Goal: Task Accomplishment & Management: Use online tool/utility

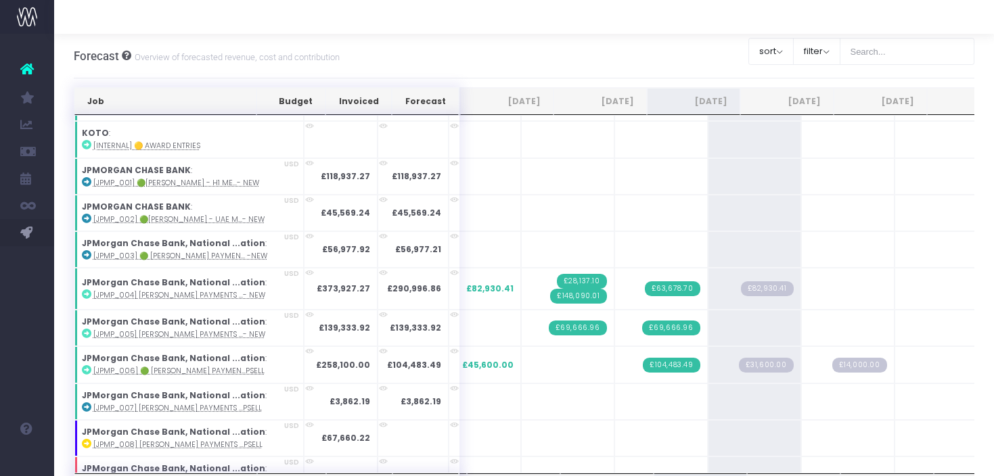
scroll to position [1646, 0]
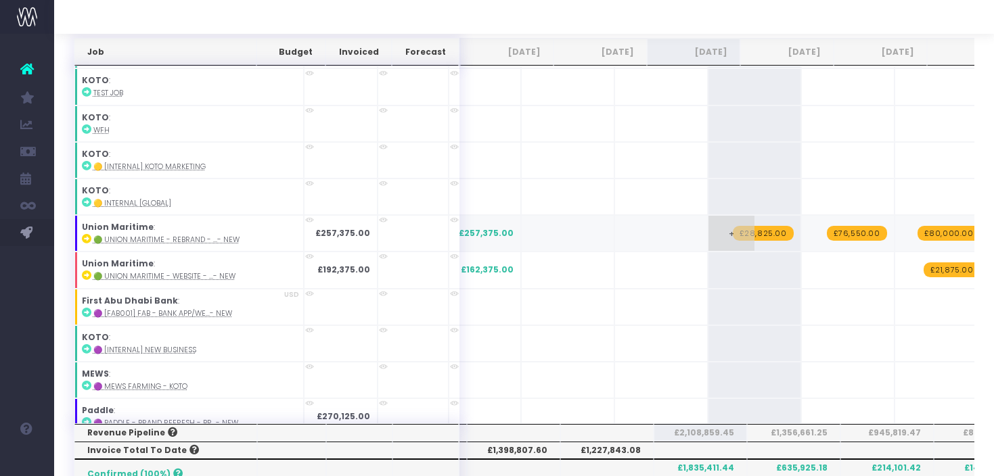
click at [732, 226] on span "£28,825.00" at bounding box center [762, 233] width 61 height 15
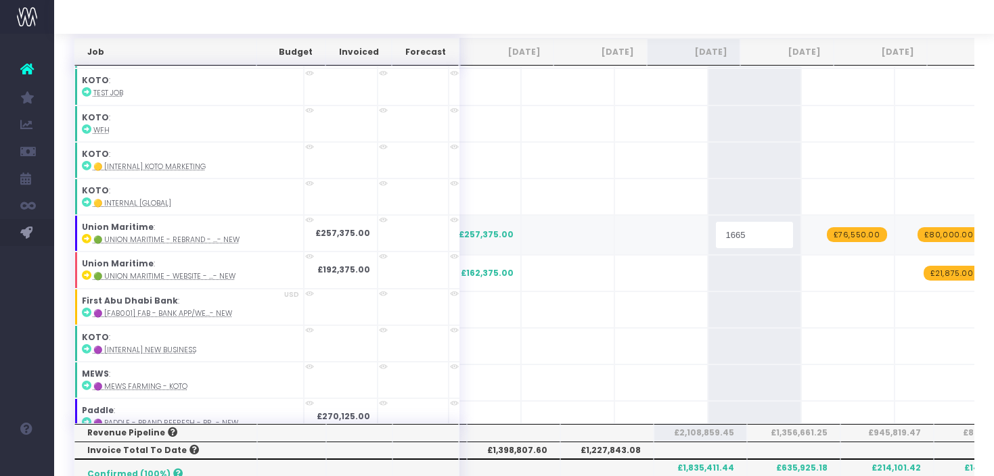
type input "16650"
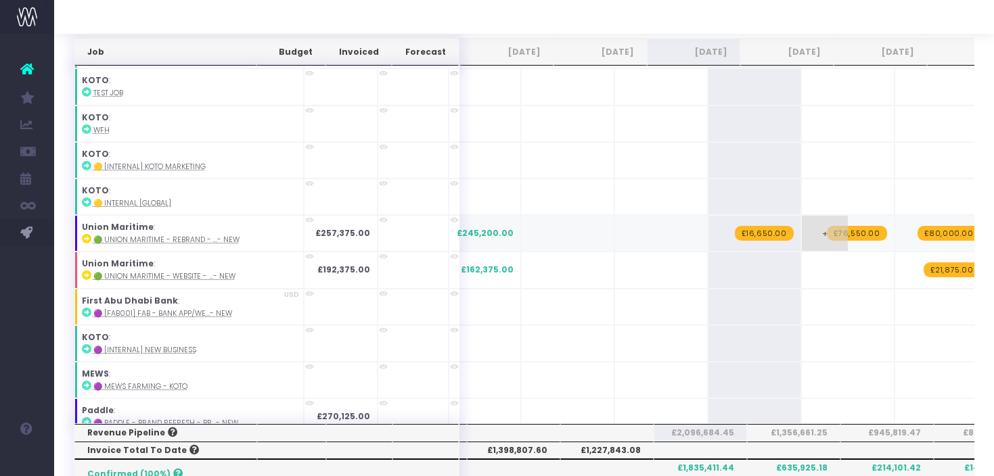
click at [826, 226] on span "£76,550.00" at bounding box center [856, 233] width 60 height 15
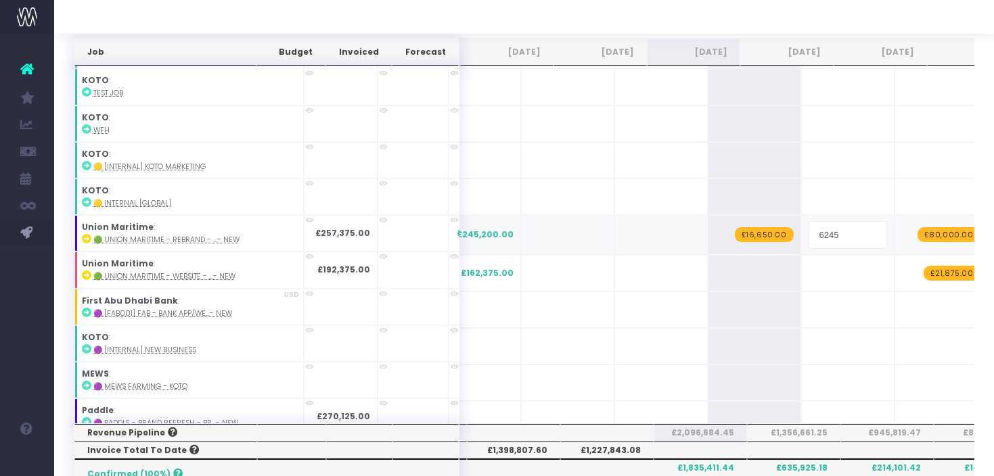
type input "62450"
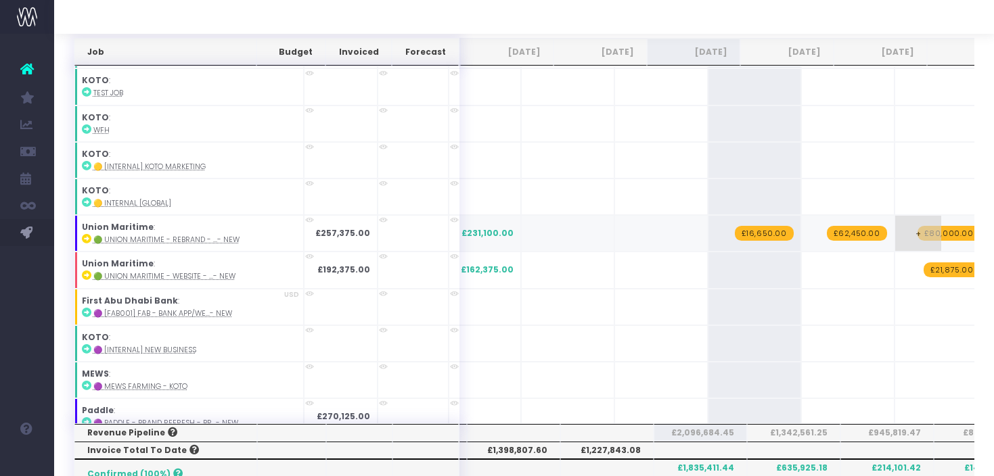
click at [917, 226] on span "£80,000.00" at bounding box center [948, 233] width 63 height 15
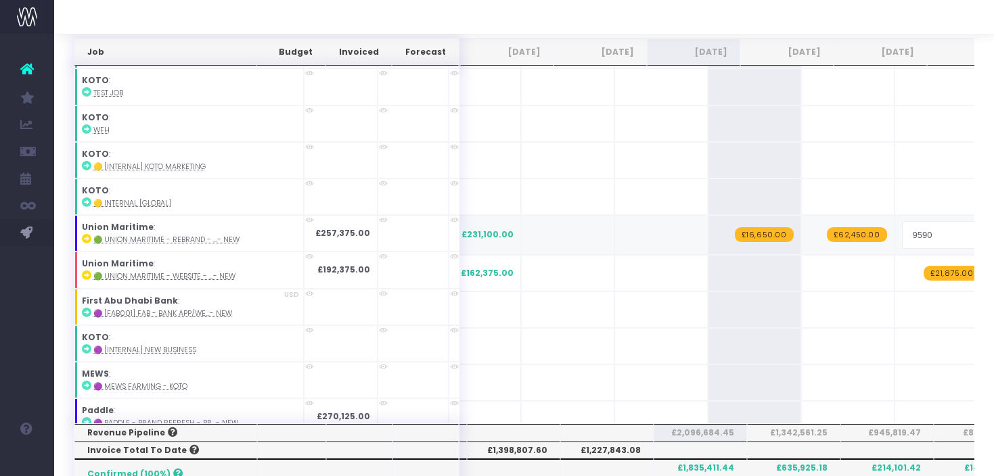
type input "95900"
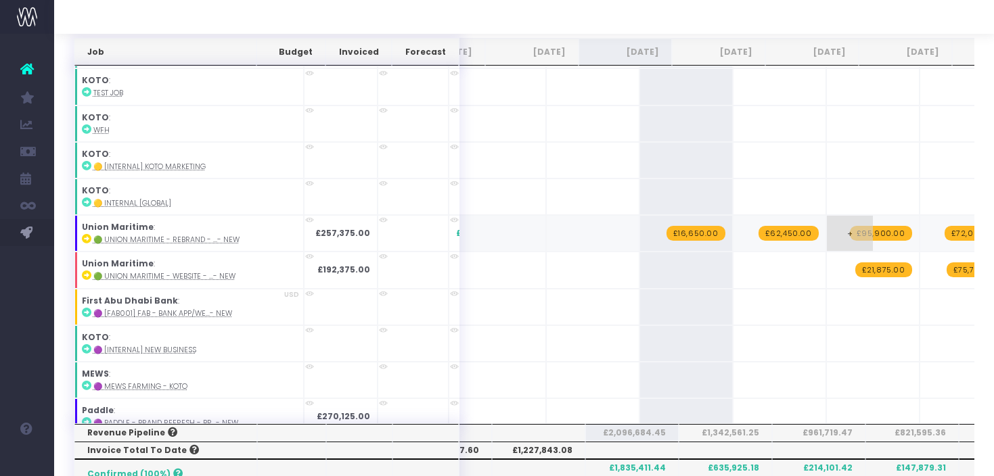
scroll to position [0, 101]
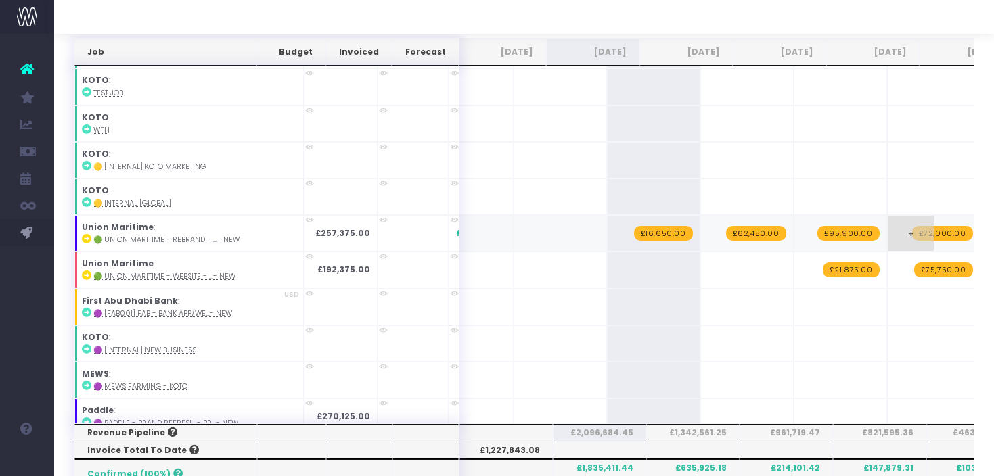
click at [912, 226] on span "£72,000.00" at bounding box center [942, 233] width 61 height 15
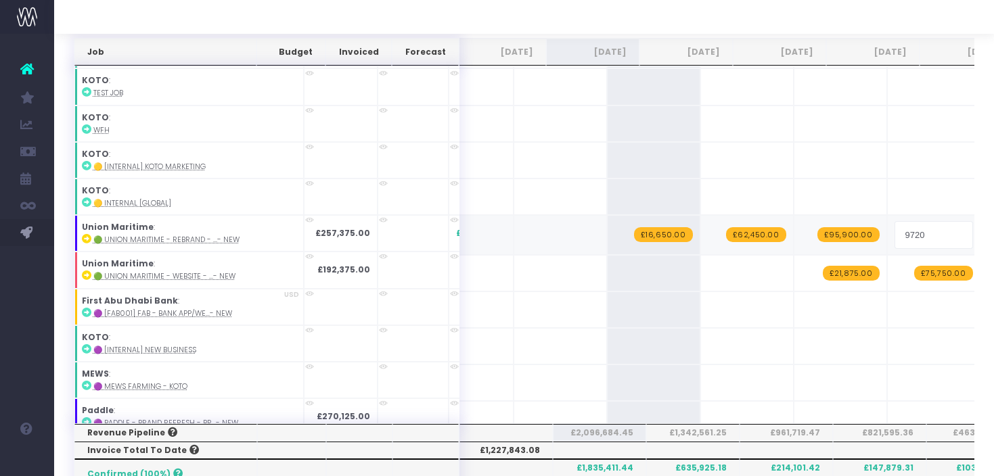
type input "97200"
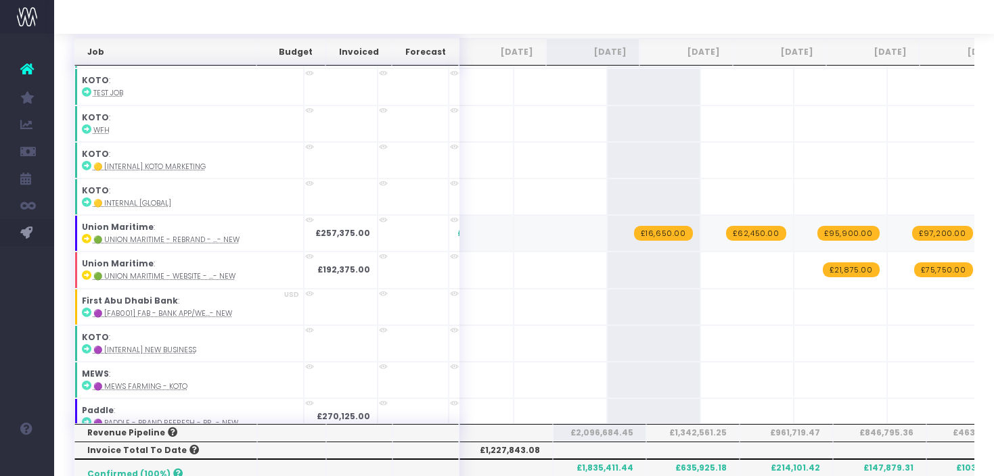
click at [981, 225] on span "+" at bounding box center [1004, 233] width 46 height 35
click at [981, 224] on span "+" at bounding box center [1004, 233] width 46 height 35
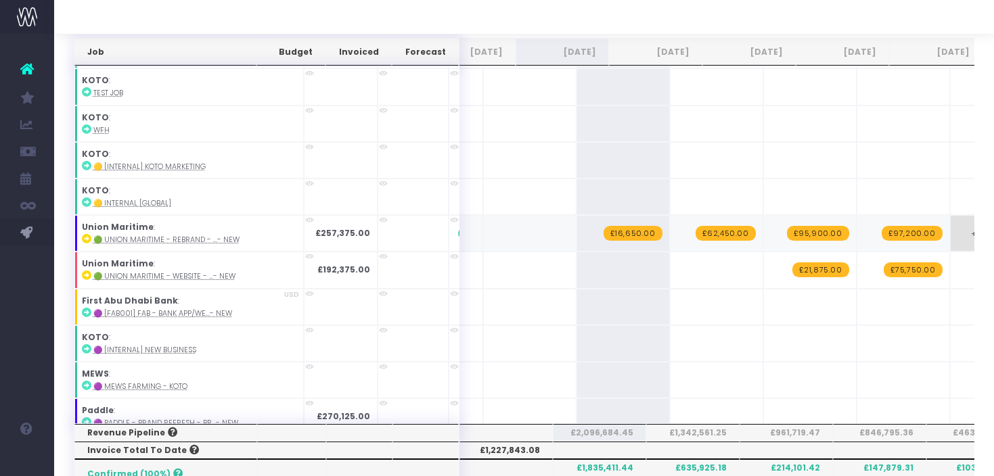
scroll to position [0, 131]
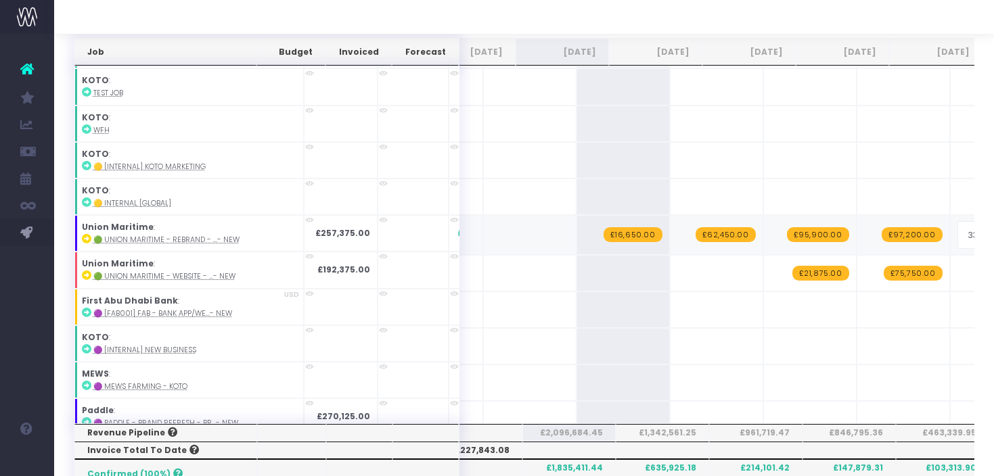
type input "33450"
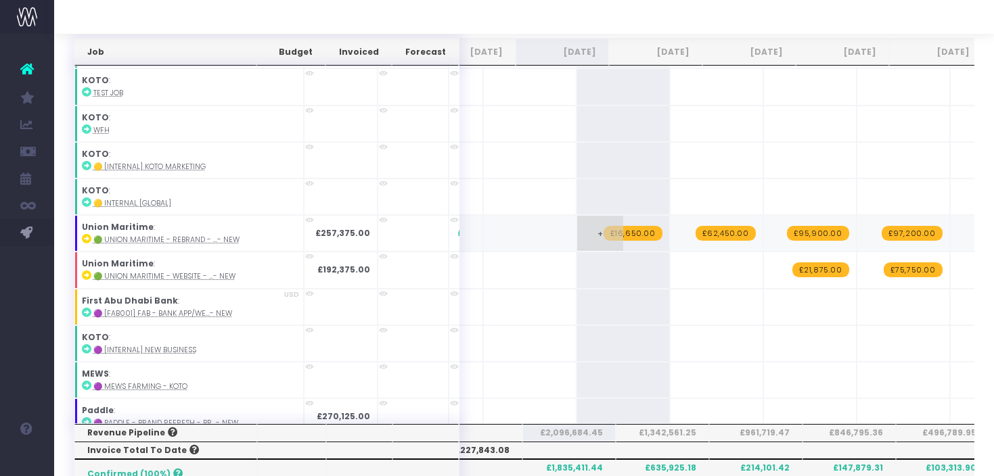
click at [603, 226] on span "£16,650.00" at bounding box center [632, 233] width 59 height 15
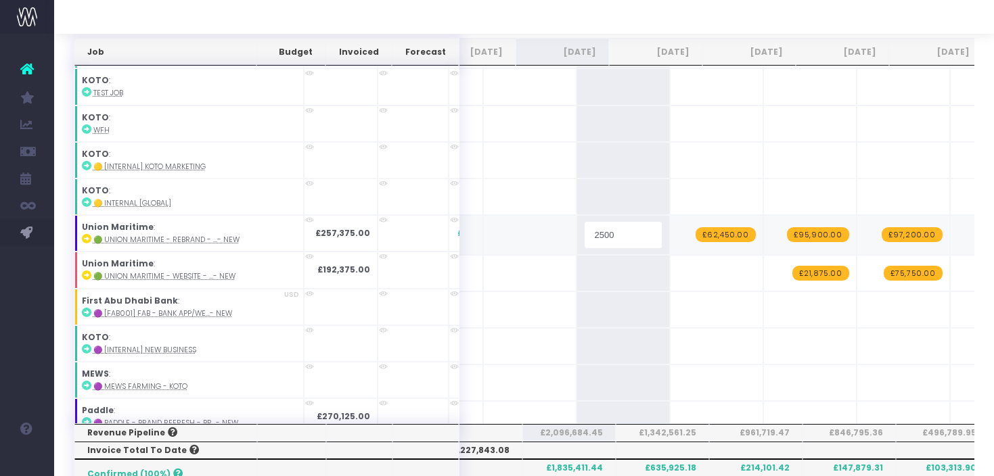
type input "25000"
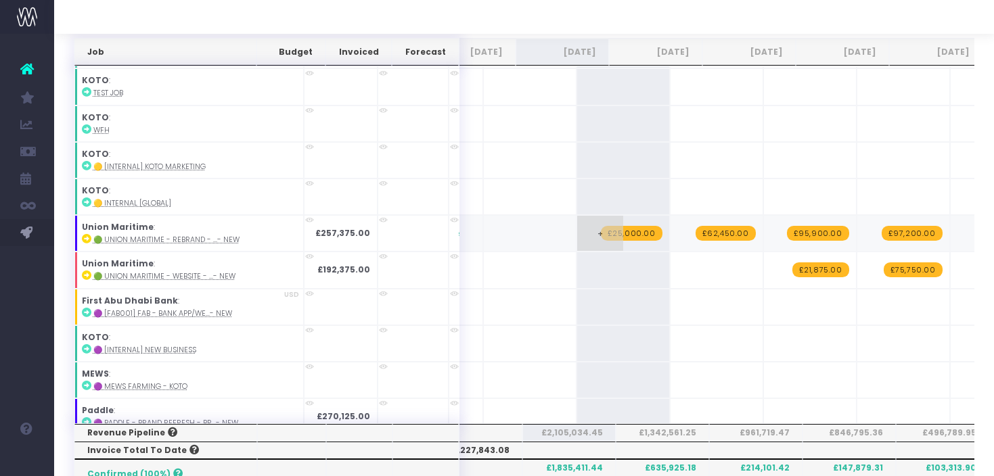
click at [601, 228] on span "£25,000.00" at bounding box center [632, 233] width 62 height 15
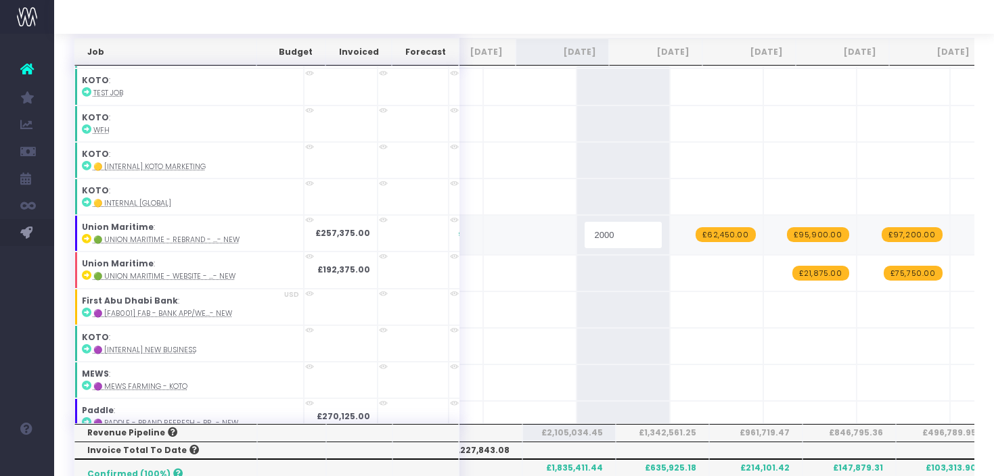
type input "20000"
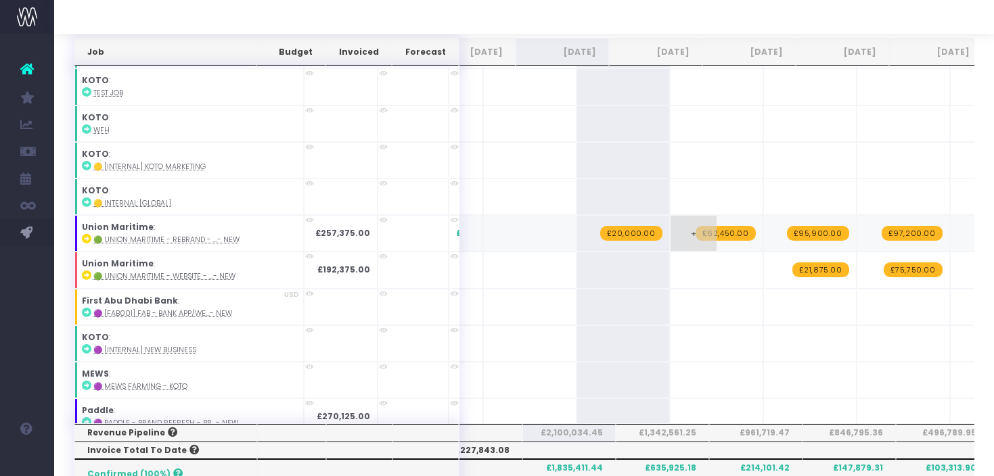
click at [695, 226] on span "£62,450.00" at bounding box center [725, 233] width 60 height 15
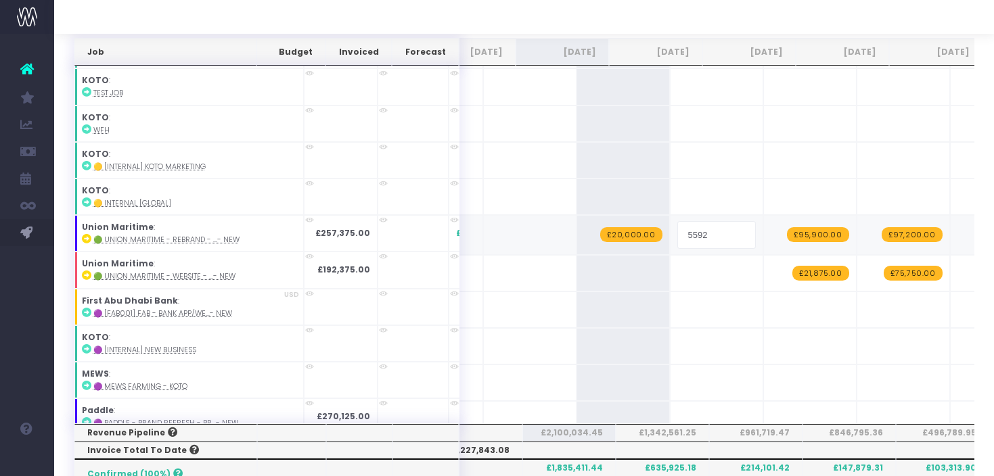
type input "55925"
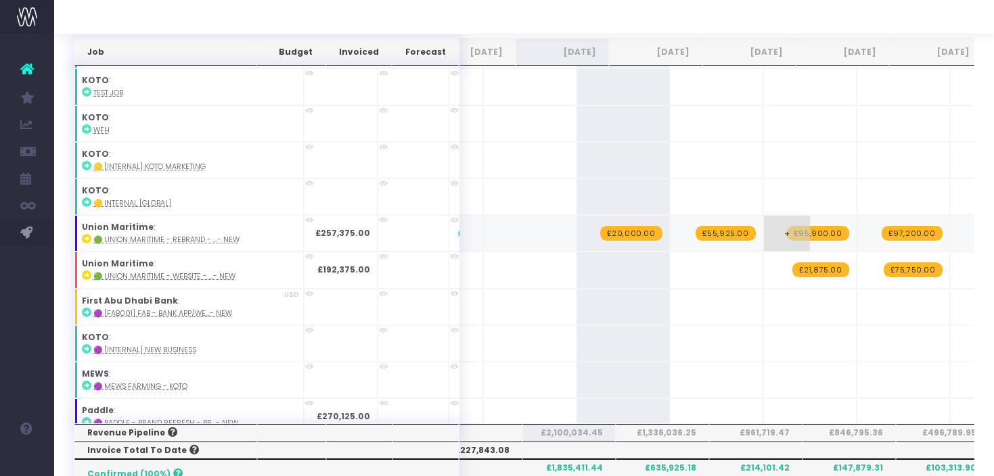
click at [787, 226] on span "£95,900.00" at bounding box center [818, 233] width 62 height 15
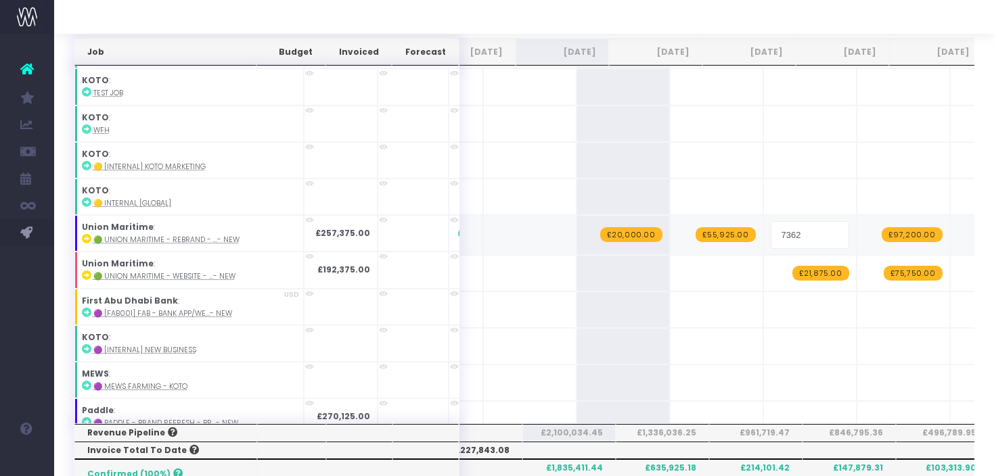
type input "73625"
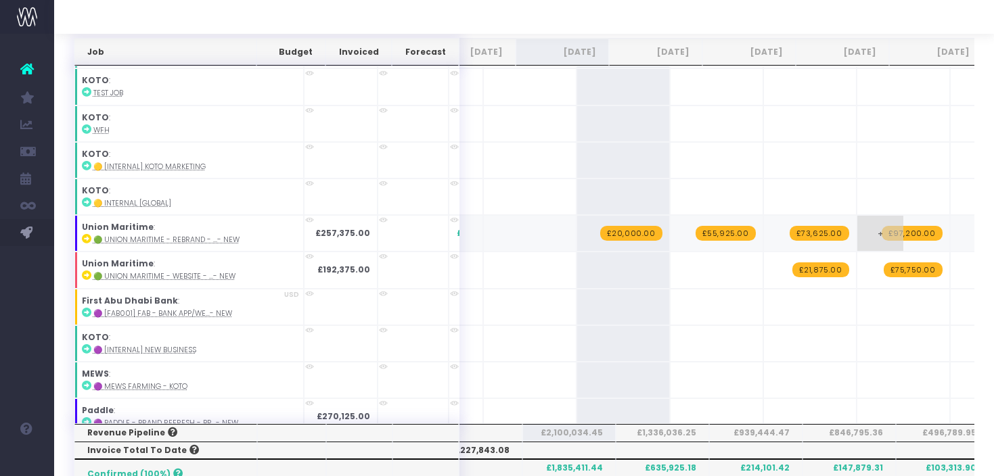
click at [881, 226] on span "£97,200.00" at bounding box center [911, 233] width 61 height 15
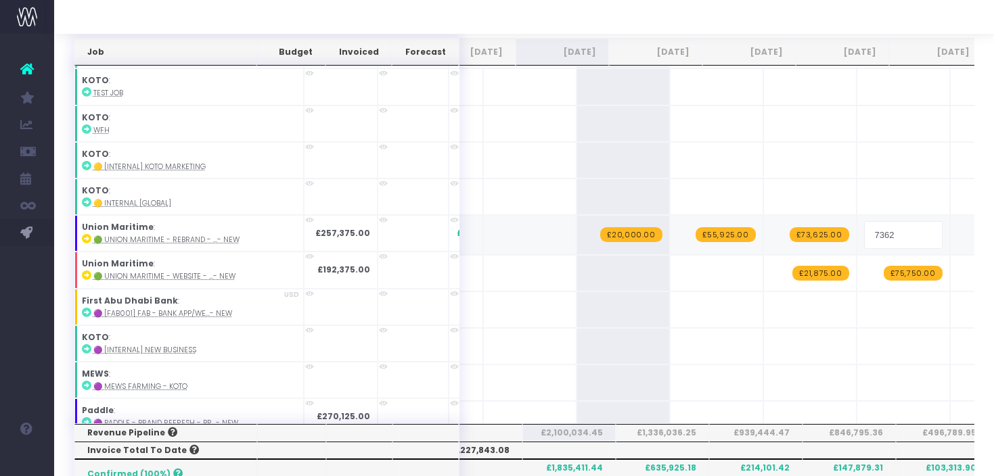
type input "73625"
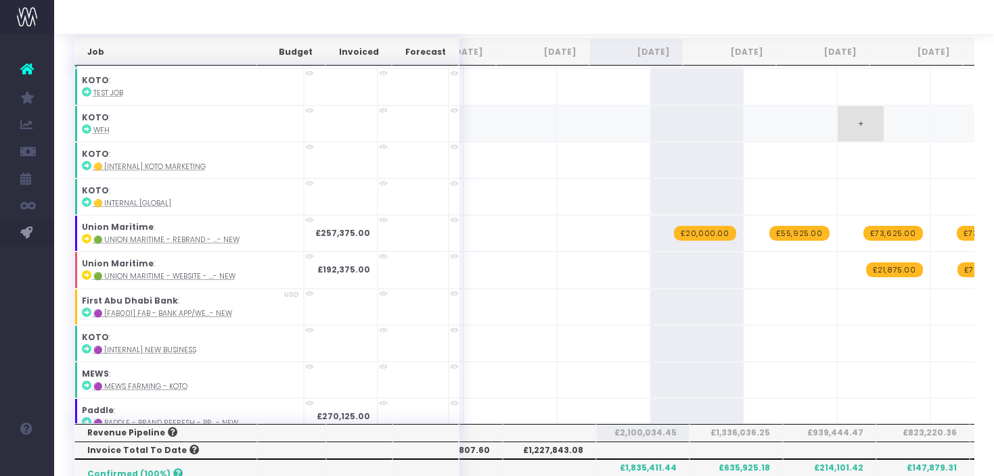
scroll to position [0, 57]
click at [315, 227] on strong "£257,375.00" at bounding box center [342, 232] width 55 height 11
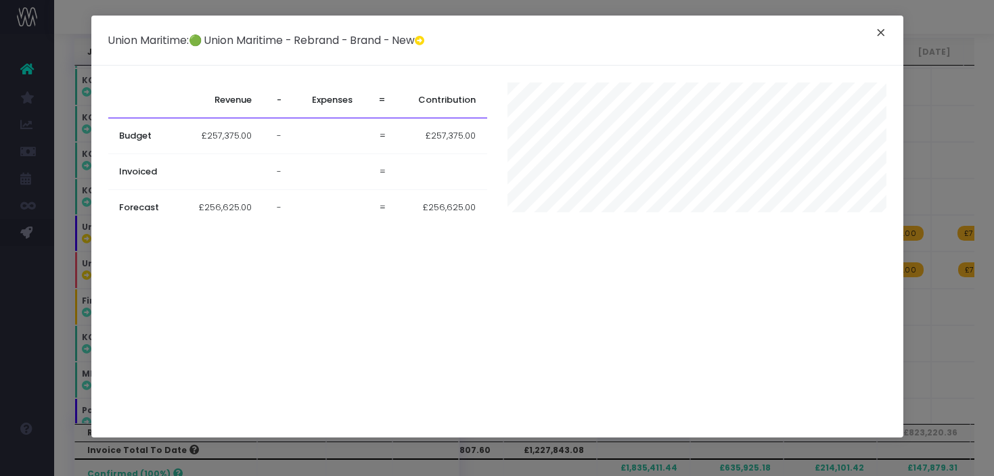
click at [881, 31] on button "×" at bounding box center [880, 35] width 28 height 22
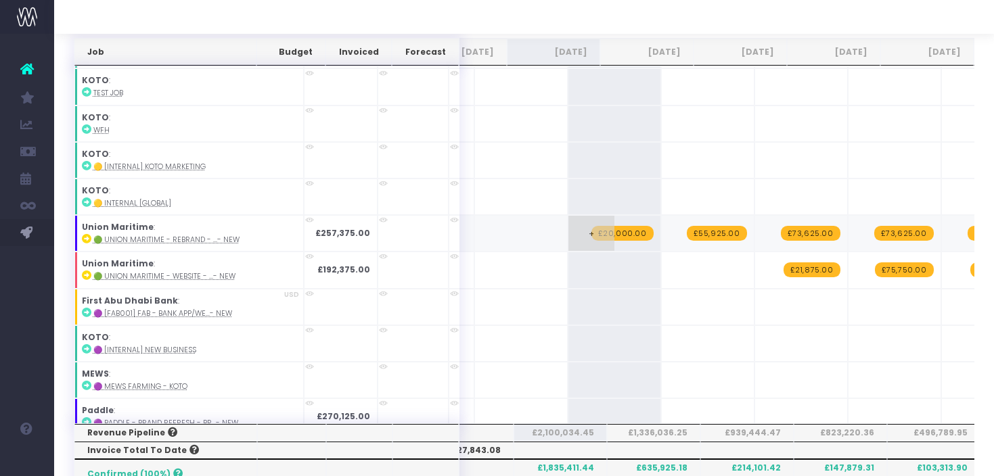
scroll to position [3938, 149]
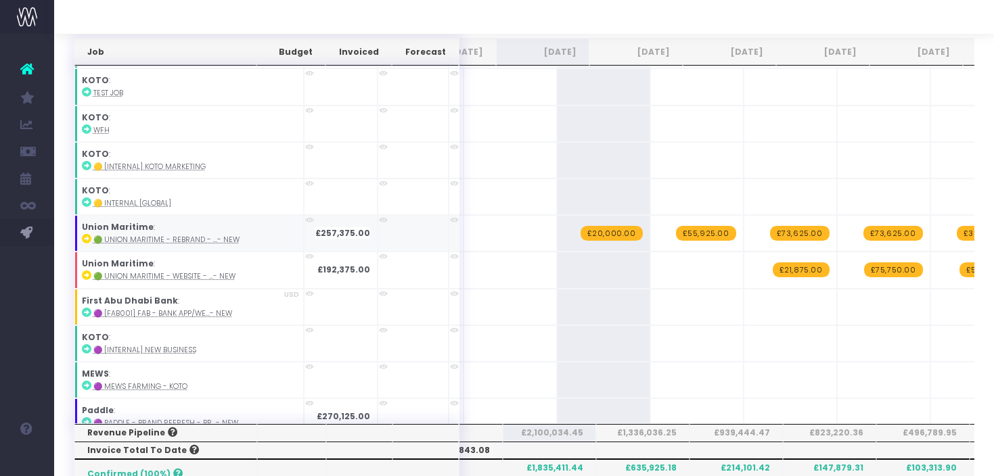
click at [315, 227] on strong "£257,375.00" at bounding box center [342, 232] width 55 height 11
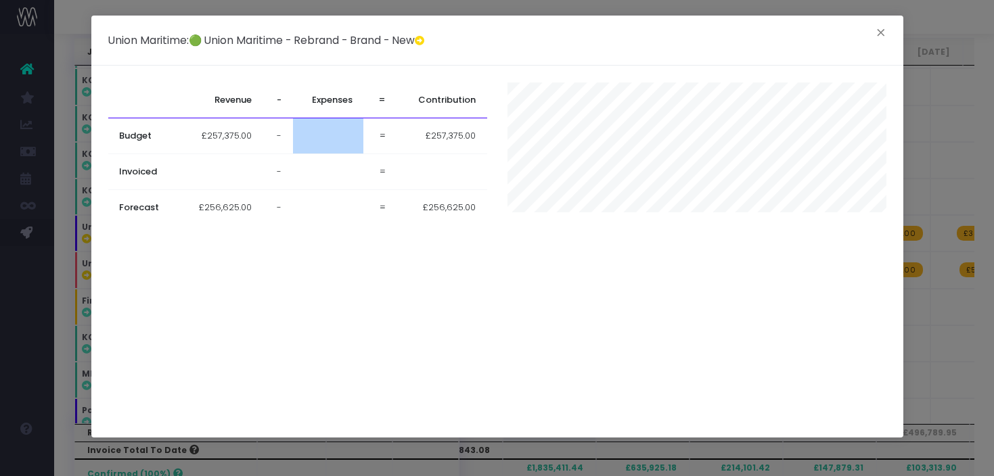
click at [332, 151] on td at bounding box center [328, 136] width 71 height 36
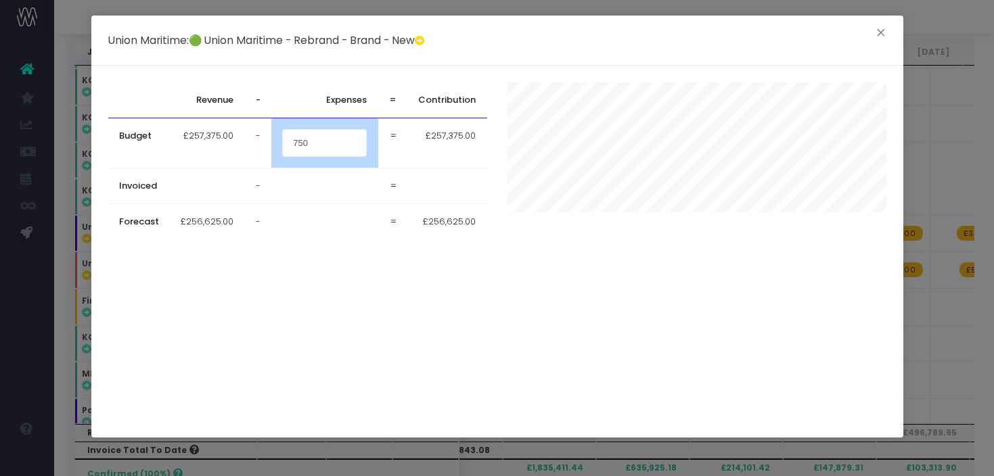
type input "750"
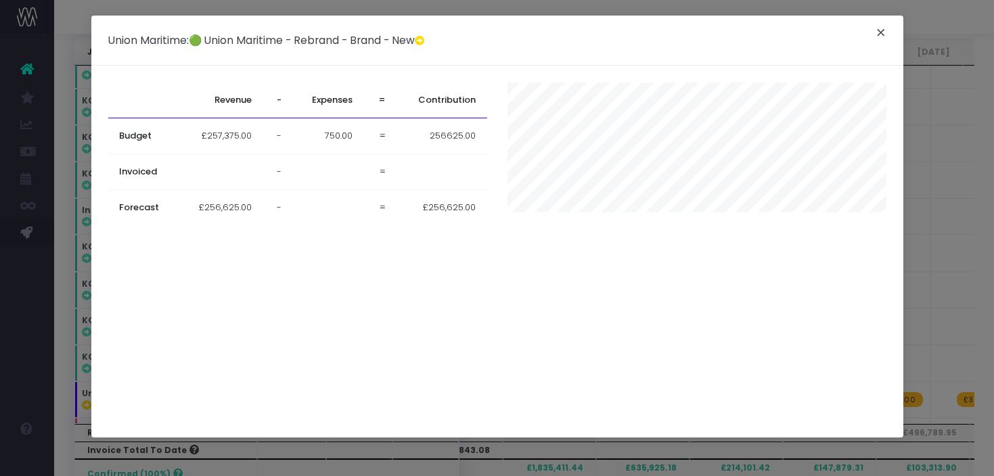
click at [884, 32] on button "×" at bounding box center [880, 35] width 28 height 22
